Goal: Check status: Check status

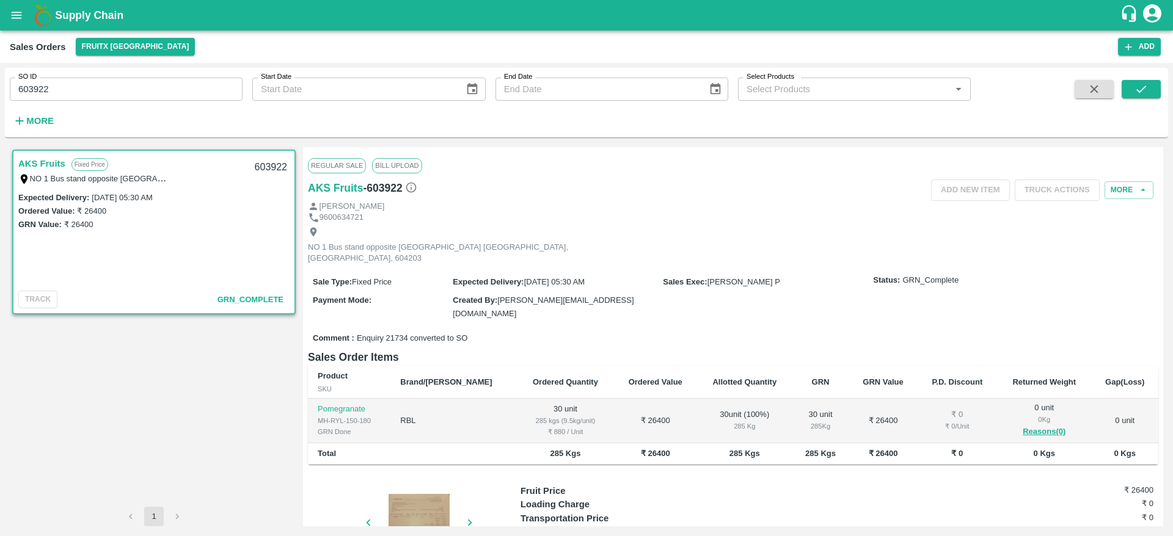
scroll to position [53, 0]
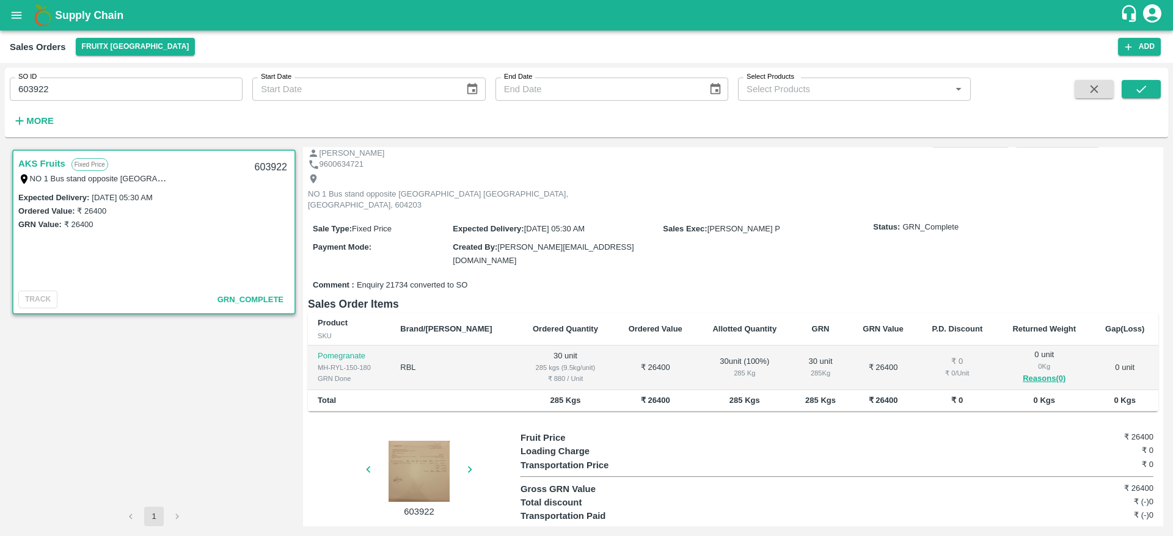
drag, startPoint x: 0, startPoint y: 0, endPoint x: 46, endPoint y: 84, distance: 95.9
click at [46, 84] on input "603922" at bounding box center [126, 89] width 233 height 23
click at [59, 84] on input "603922" at bounding box center [126, 89] width 233 height 23
drag, startPoint x: 59, startPoint y: 84, endPoint x: 1, endPoint y: 92, distance: 58.6
click at [1, 92] on div "SO ID 603922 SO ID Start Date Start Date End Date End Date Select Products Sele…" at bounding box center [586, 299] width 1173 height 473
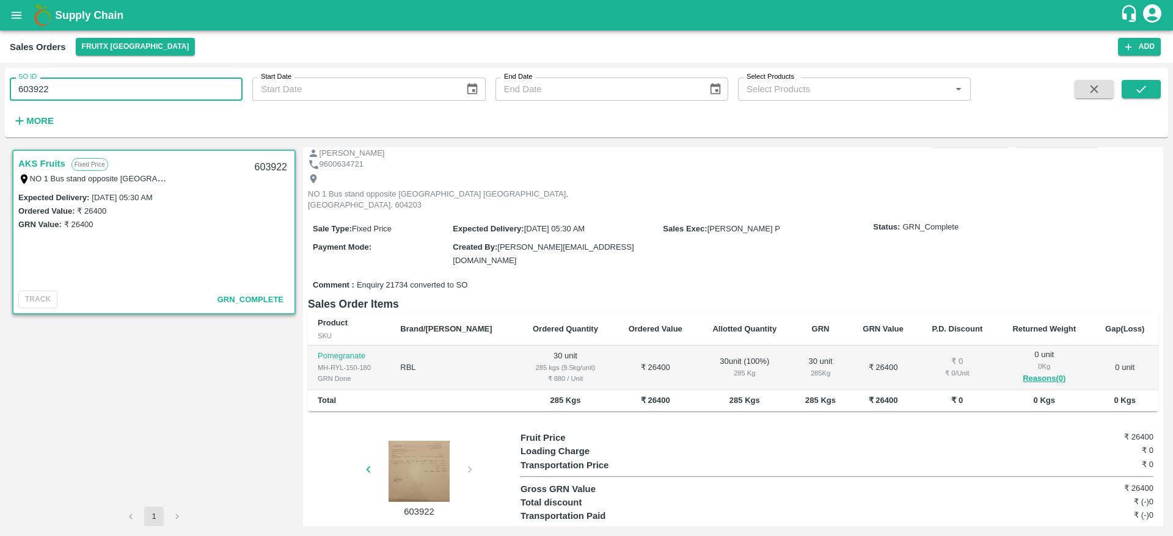
click at [1, 92] on div "SO ID 603922 SO ID Start Date Start Date End Date End Date Select Products Sele…" at bounding box center [586, 299] width 1173 height 473
drag, startPoint x: 66, startPoint y: 97, endPoint x: 6, endPoint y: 92, distance: 60.1
click at [6, 92] on div "SO ID 603922 SO ID" at bounding box center [121, 84] width 243 height 33
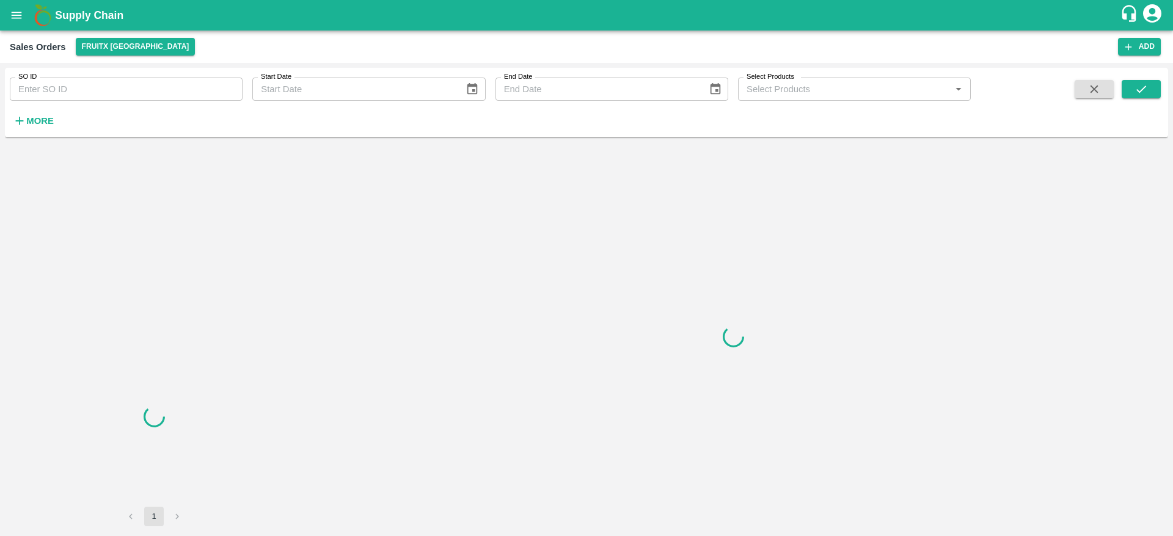
click at [128, 89] on input "SO ID" at bounding box center [126, 89] width 233 height 23
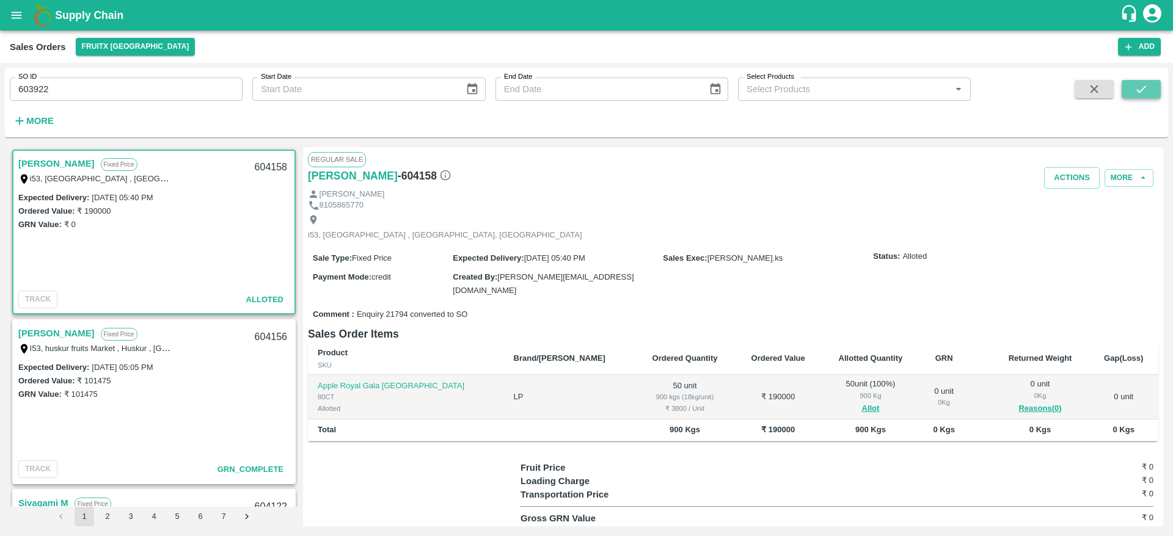
click at [1142, 90] on icon "submit" at bounding box center [1141, 89] width 10 height 7
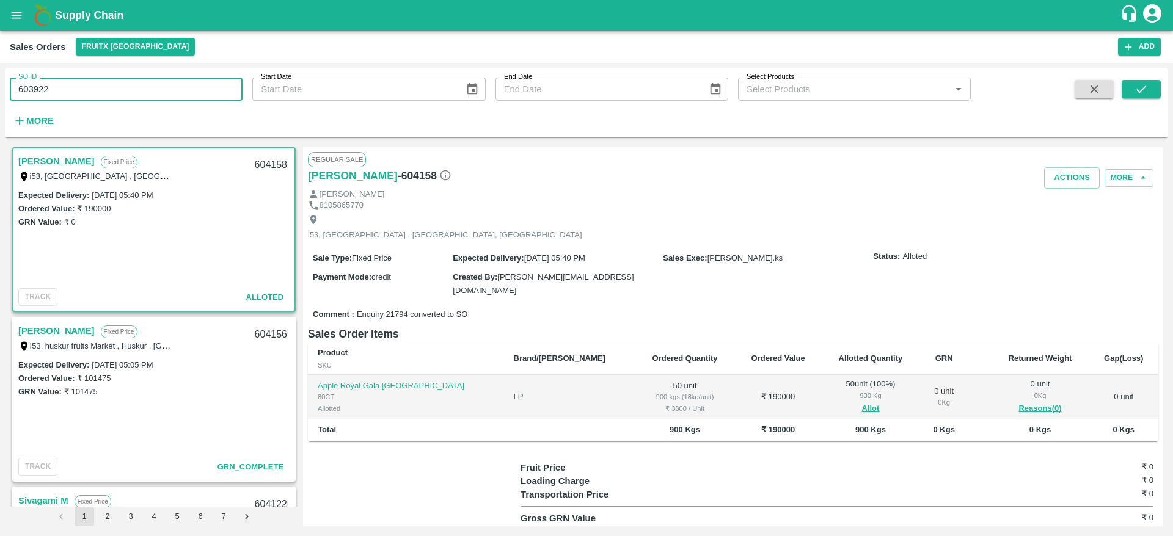
click at [118, 88] on input "603922" at bounding box center [126, 89] width 233 height 23
click at [1157, 82] on button "submit" at bounding box center [1141, 89] width 39 height 18
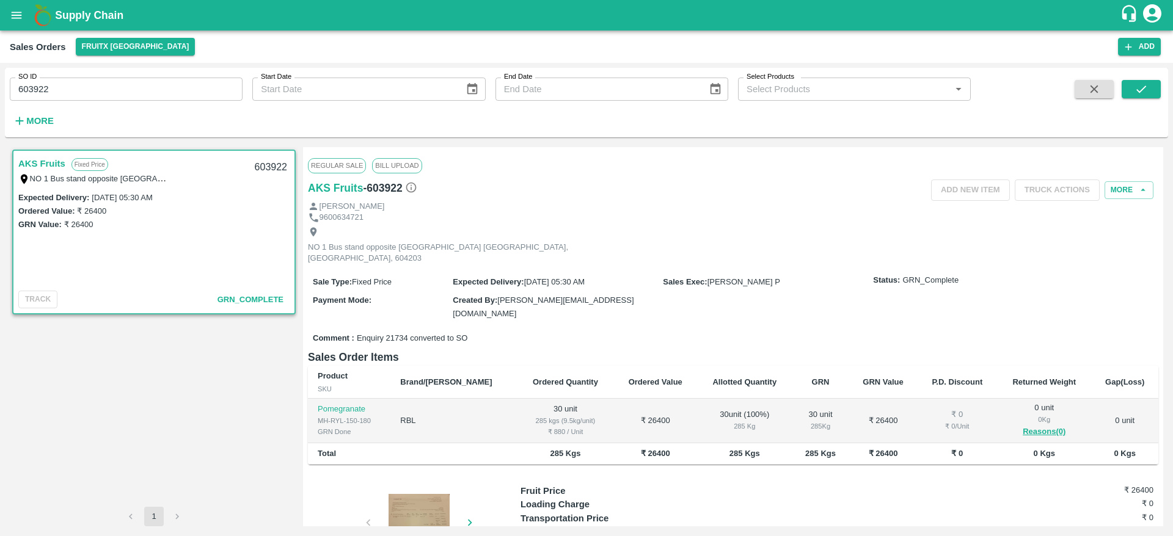
scroll to position [53, 0]
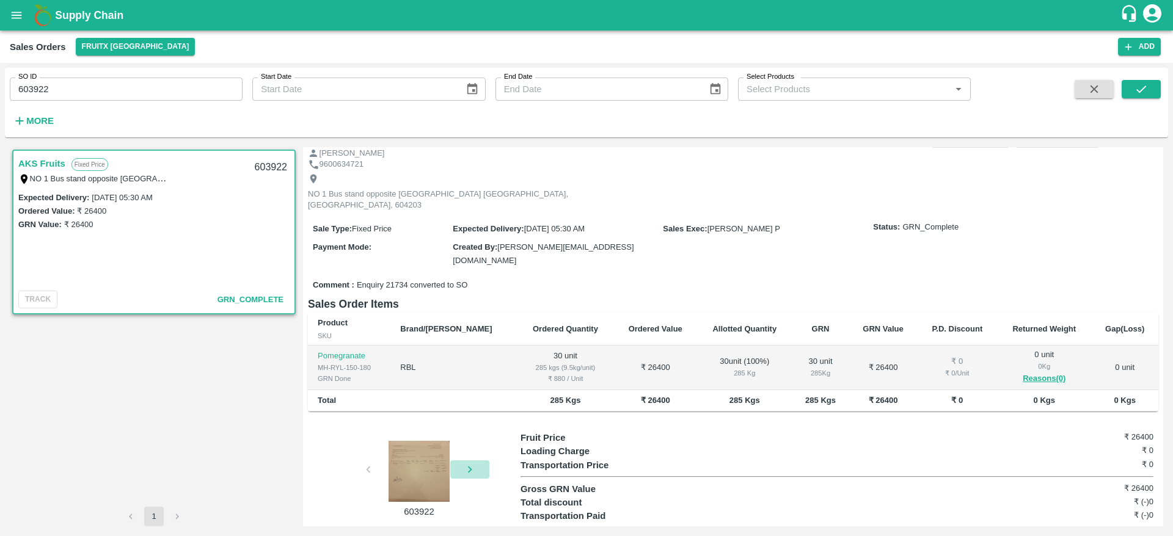
click at [461, 461] on button "button" at bounding box center [469, 470] width 39 height 18
click at [410, 445] on div at bounding box center [419, 471] width 92 height 61
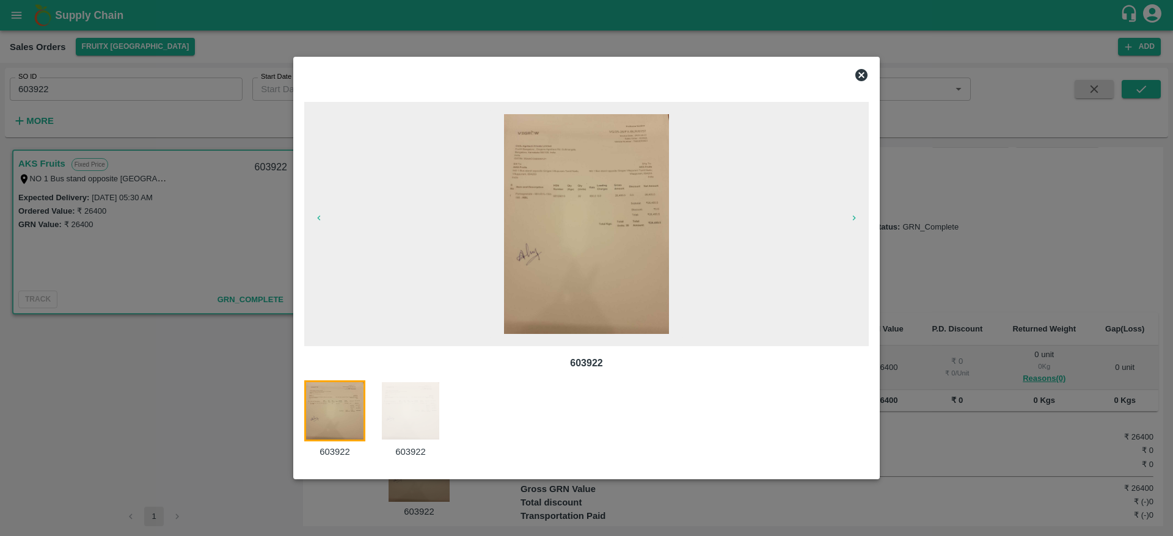
click at [213, 215] on div at bounding box center [586, 268] width 1173 height 536
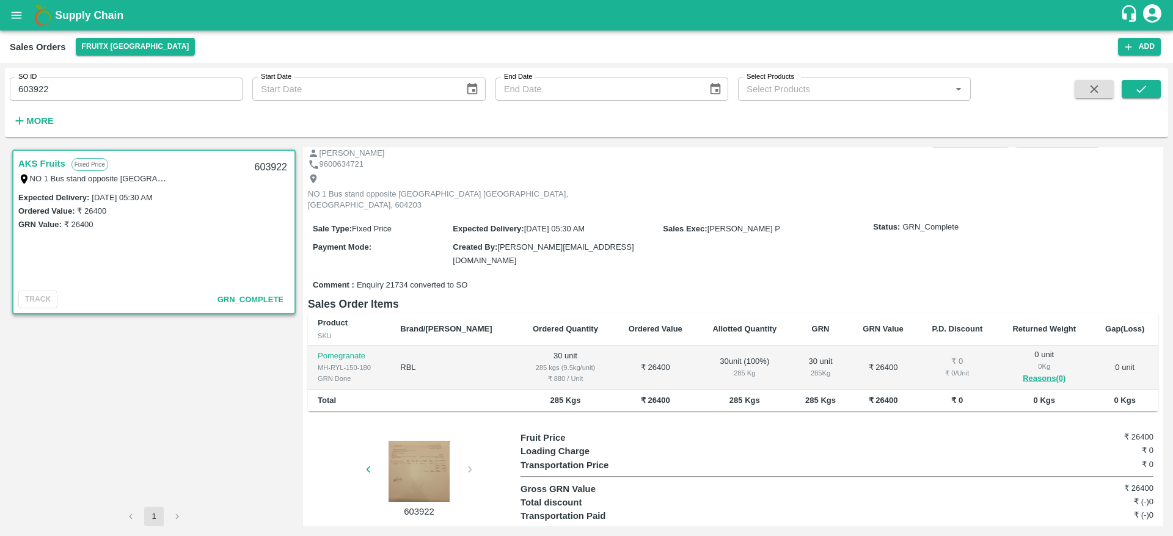
scroll to position [0, 0]
drag, startPoint x: 46, startPoint y: 89, endPoint x: 0, endPoint y: 90, distance: 46.4
click at [0, 90] on div "SO ID 603922 SO ID Start Date Start Date End Date End Date Select Products Sele…" at bounding box center [586, 299] width 1173 height 473
paste input "text"
type input "603971"
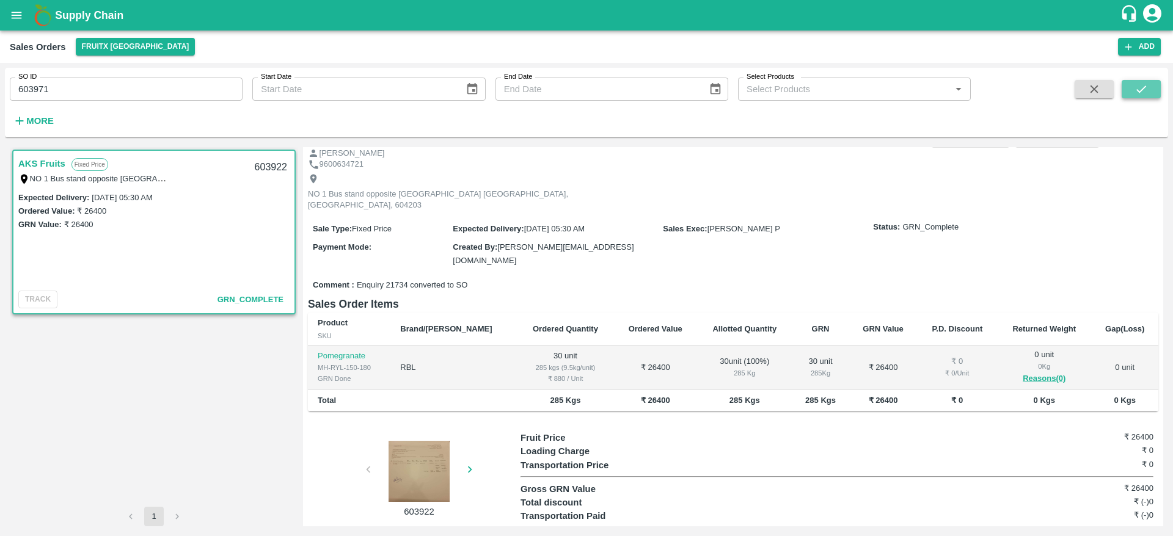
click at [1150, 86] on button "submit" at bounding box center [1141, 89] width 39 height 18
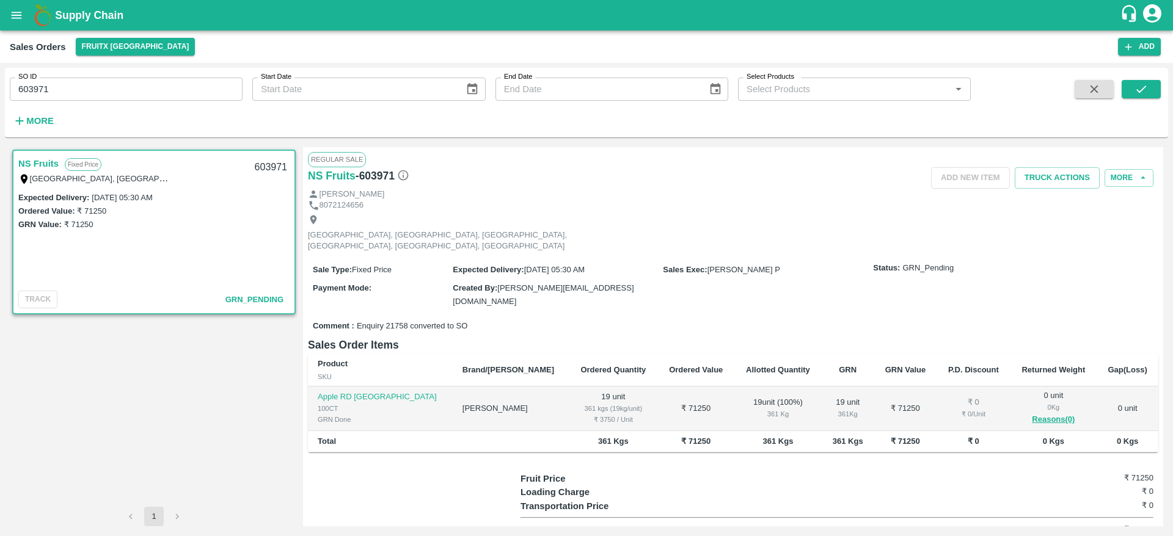
click at [19, 4] on button "open drawer" at bounding box center [16, 15] width 28 height 28
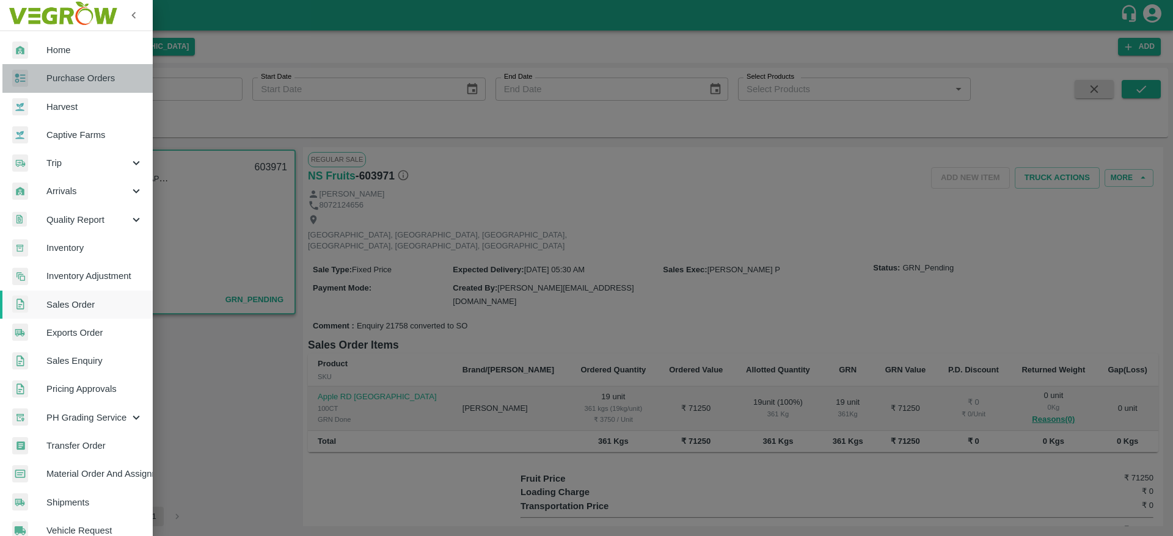
click at [82, 78] on span "Purchase Orders" at bounding box center [94, 77] width 97 height 13
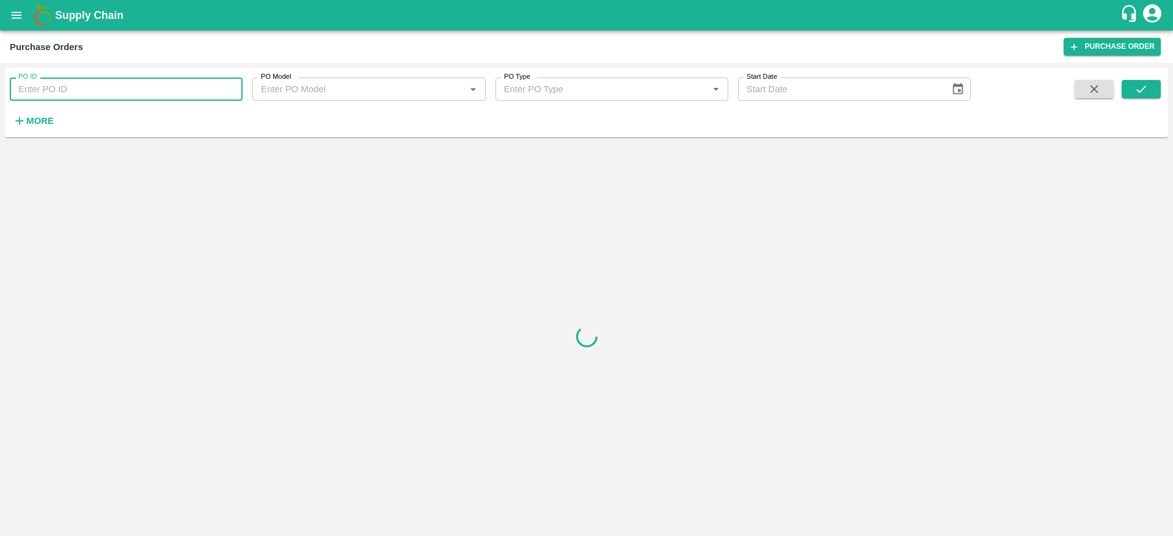
click at [105, 90] on input "PO ID" at bounding box center [126, 89] width 233 height 23
paste input "165049"
click at [1134, 92] on icon "submit" at bounding box center [1140, 88] width 13 height 13
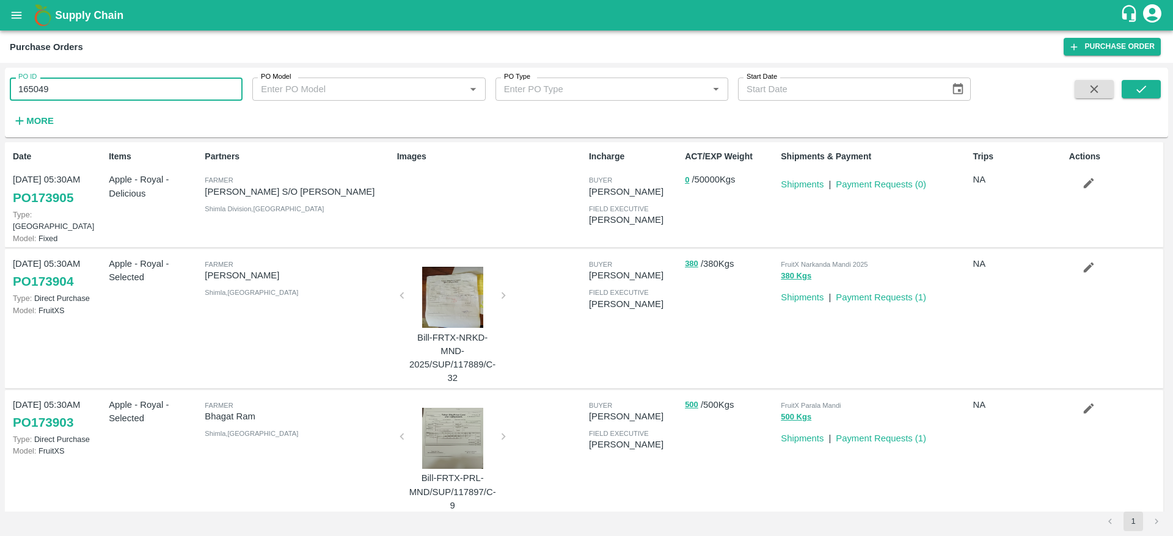
click at [123, 91] on input "165049" at bounding box center [126, 89] width 233 height 23
click at [1132, 98] on span at bounding box center [1141, 105] width 39 height 50
click at [1140, 95] on icon "submit" at bounding box center [1140, 88] width 13 height 13
click at [126, 80] on input "165049" at bounding box center [126, 89] width 233 height 23
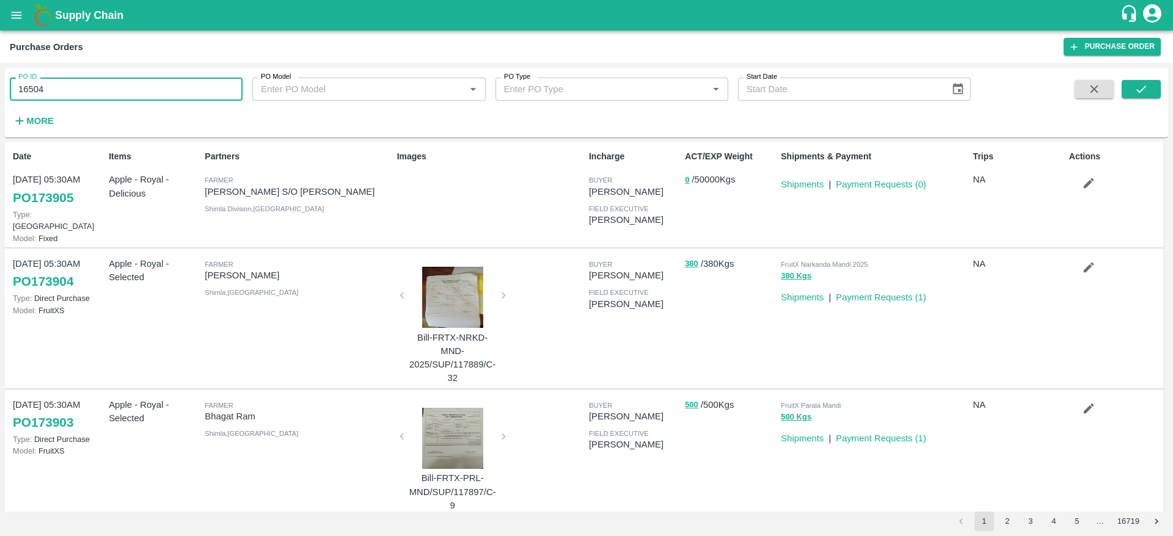
type input "165049"
click at [1152, 86] on button "submit" at bounding box center [1141, 89] width 39 height 18
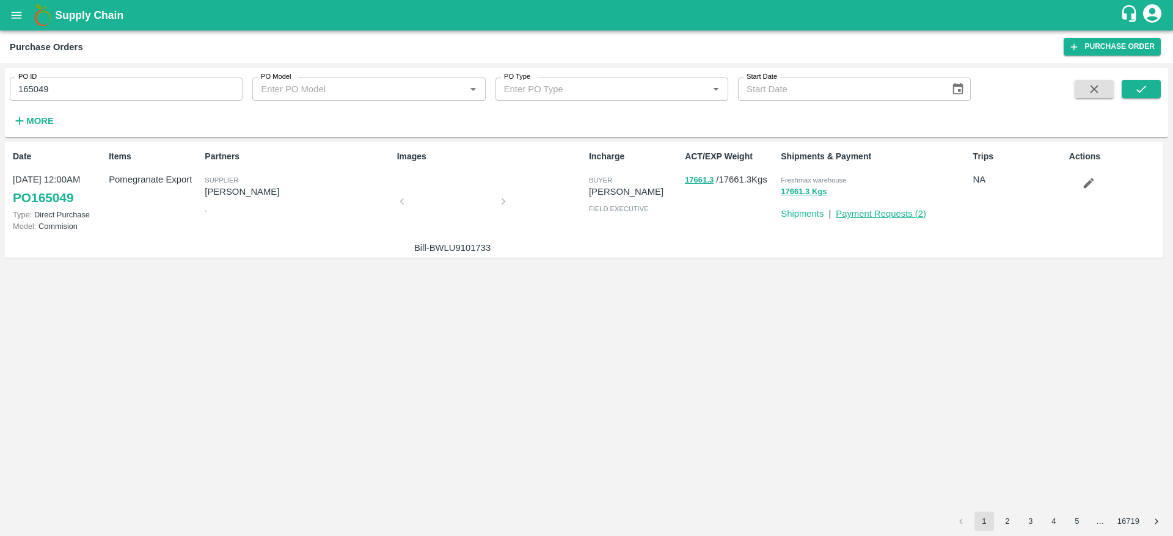
click at [907, 211] on link "Payment Requests ( 2 )" at bounding box center [881, 214] width 90 height 10
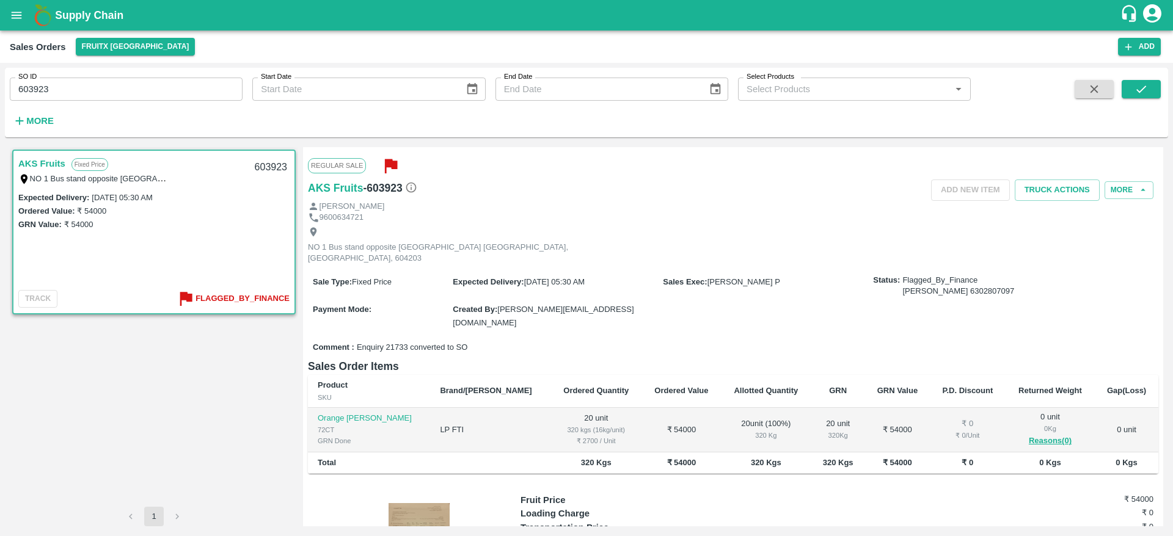
scroll to position [62, 0]
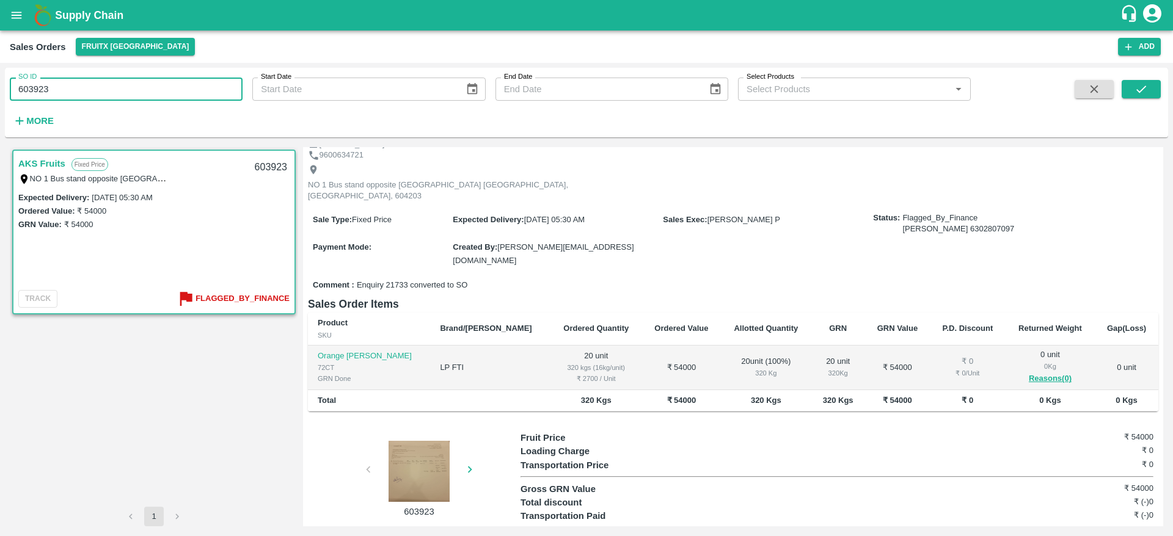
drag, startPoint x: 66, startPoint y: 81, endPoint x: 0, endPoint y: 86, distance: 66.1
click at [0, 86] on div "SO ID 603923 SO ID Start Date Start Date End Date End Date Select Products Sele…" at bounding box center [586, 299] width 1173 height 473
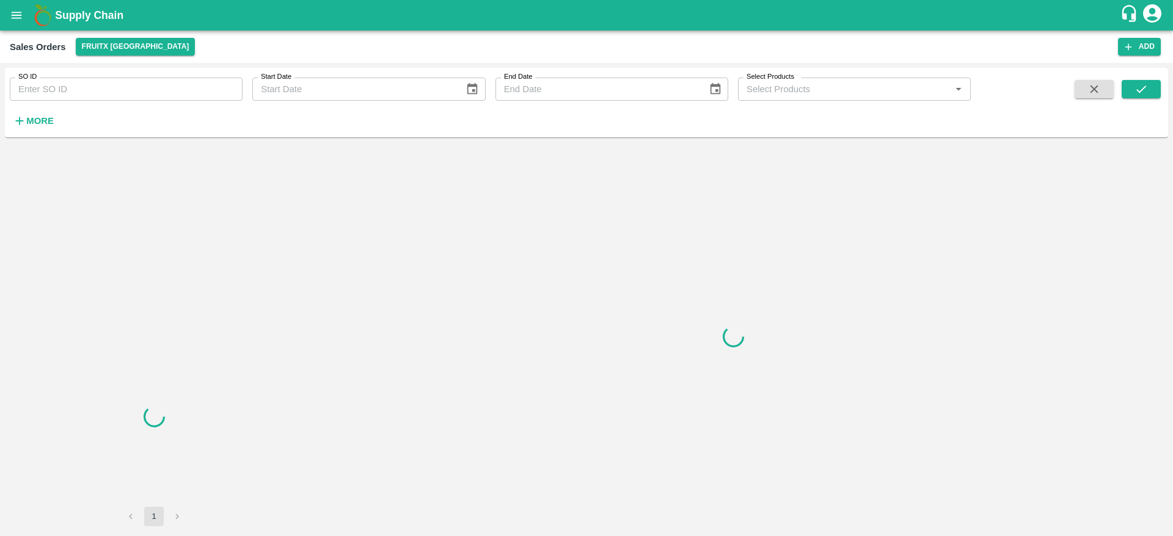
click at [54, 89] on input "SO ID" at bounding box center [126, 89] width 233 height 23
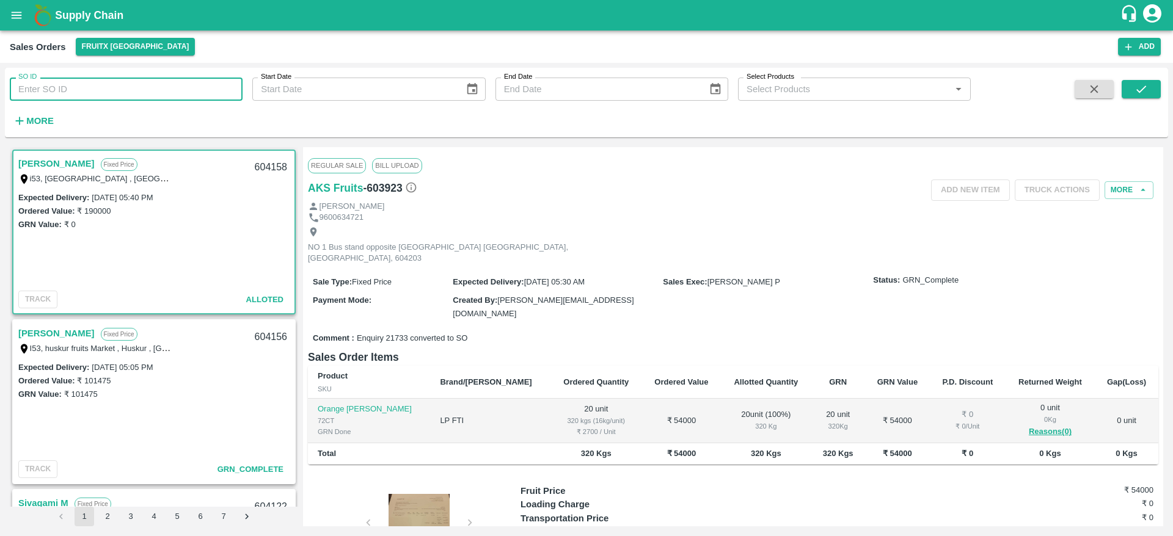
paste input "603923"
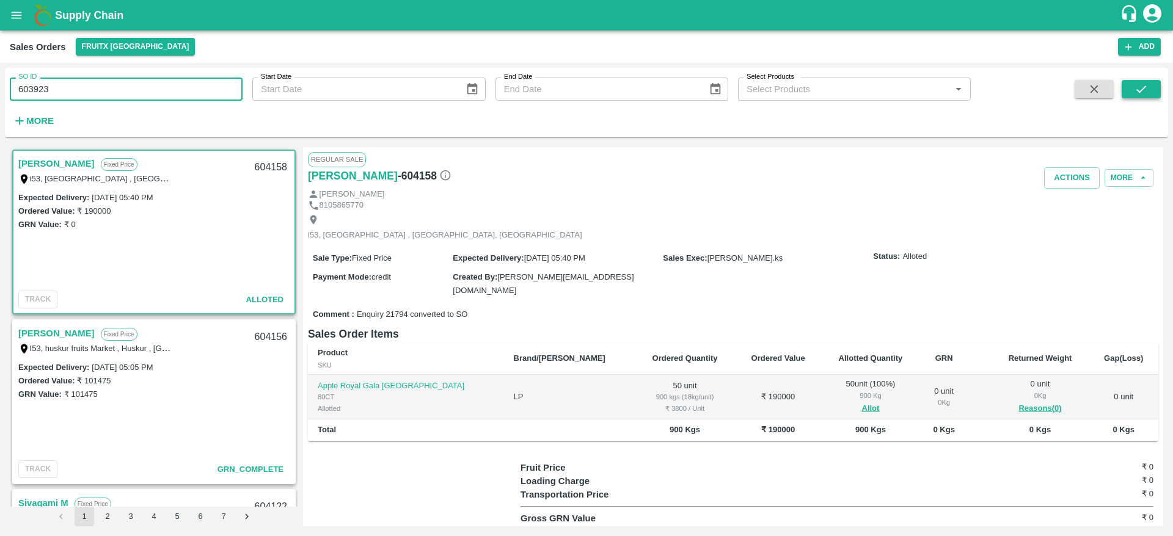
type input "603923"
click at [1148, 80] on button "submit" at bounding box center [1141, 89] width 39 height 18
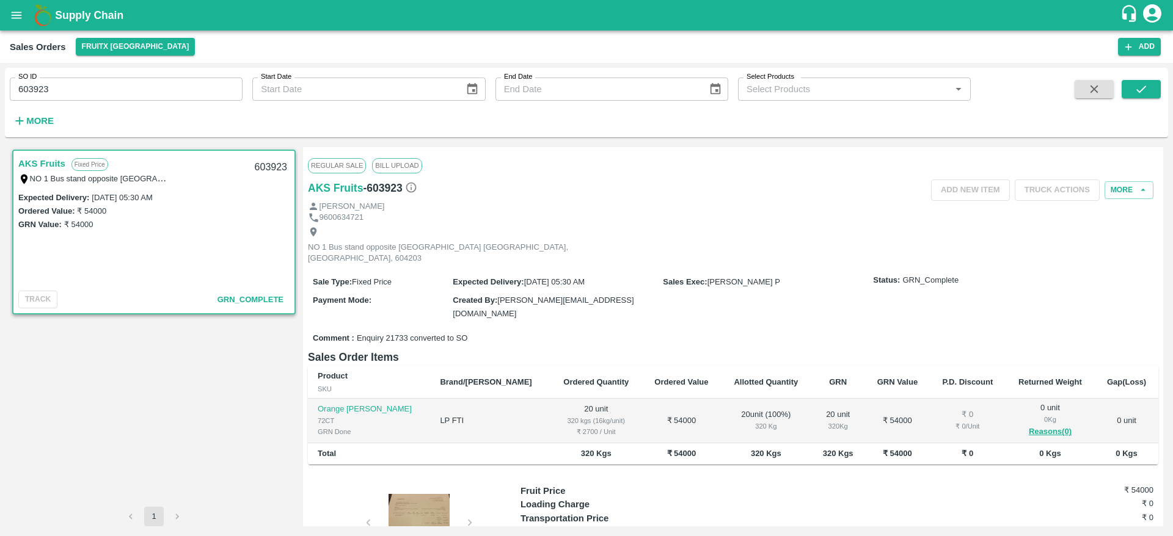
click at [429, 494] on div at bounding box center [419, 524] width 92 height 61
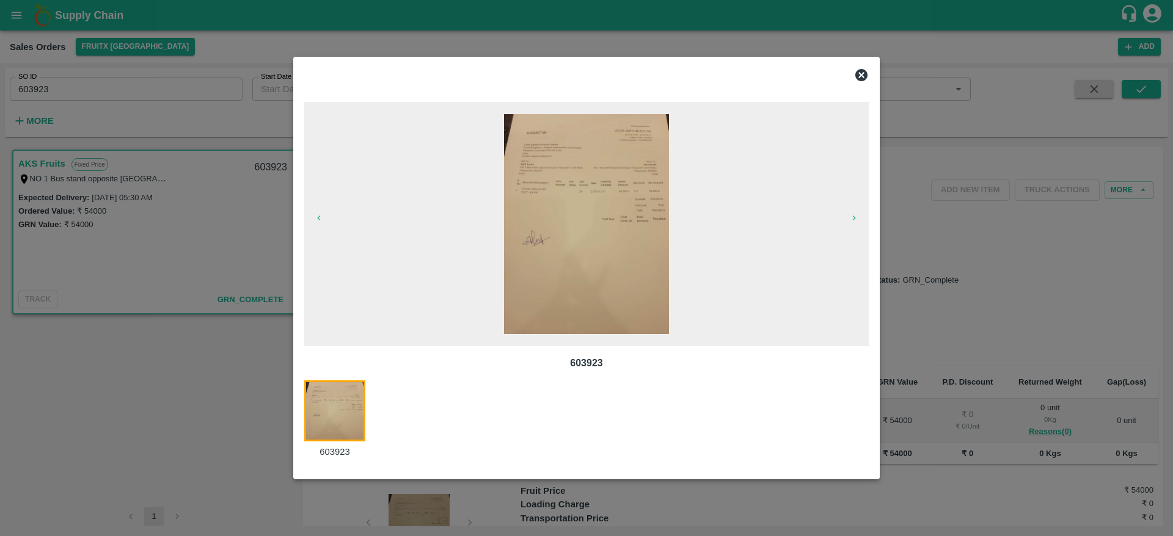
click at [181, 166] on div at bounding box center [586, 268] width 1173 height 536
